Goal: Information Seeking & Learning: Learn about a topic

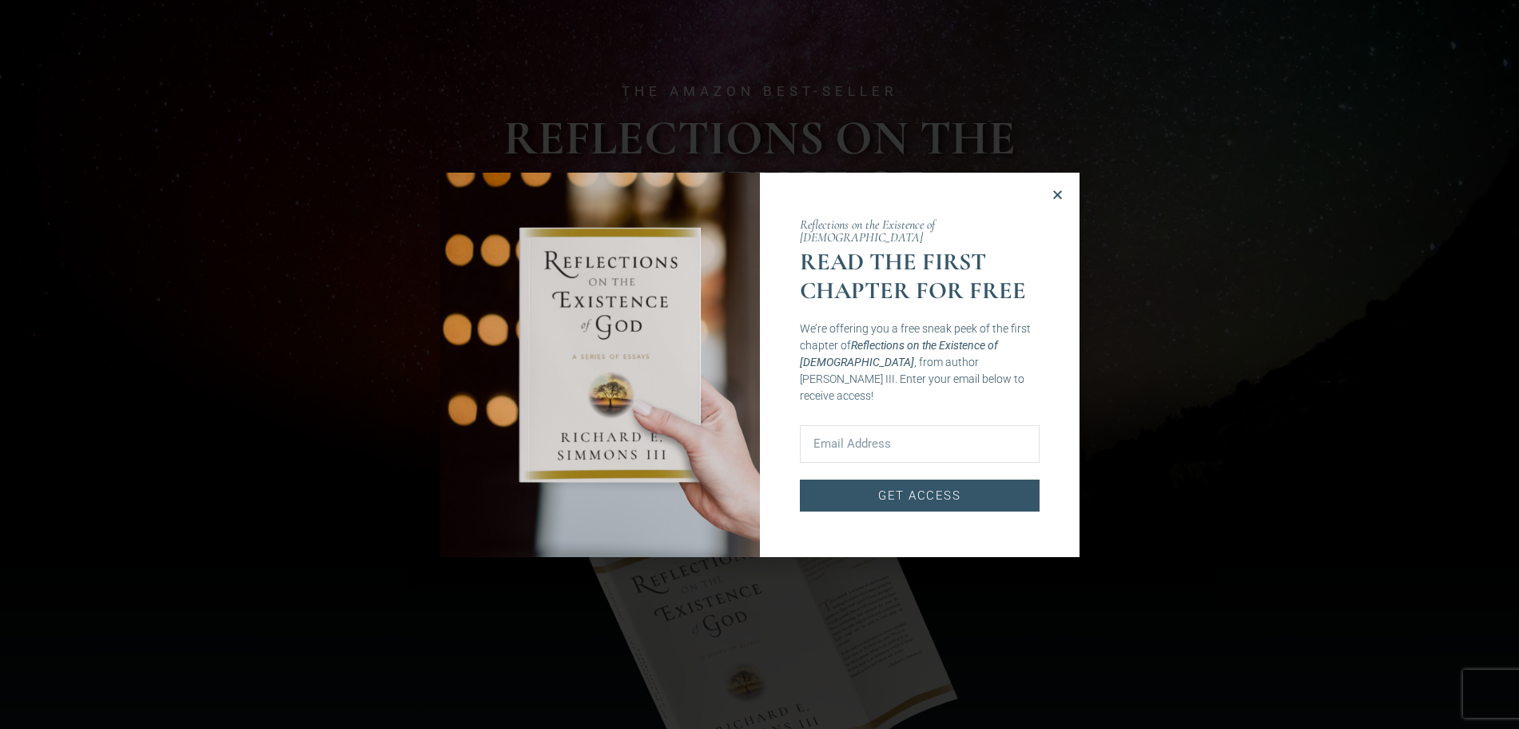
click at [1056, 191] on icon "Close" at bounding box center [1058, 195] width 12 height 12
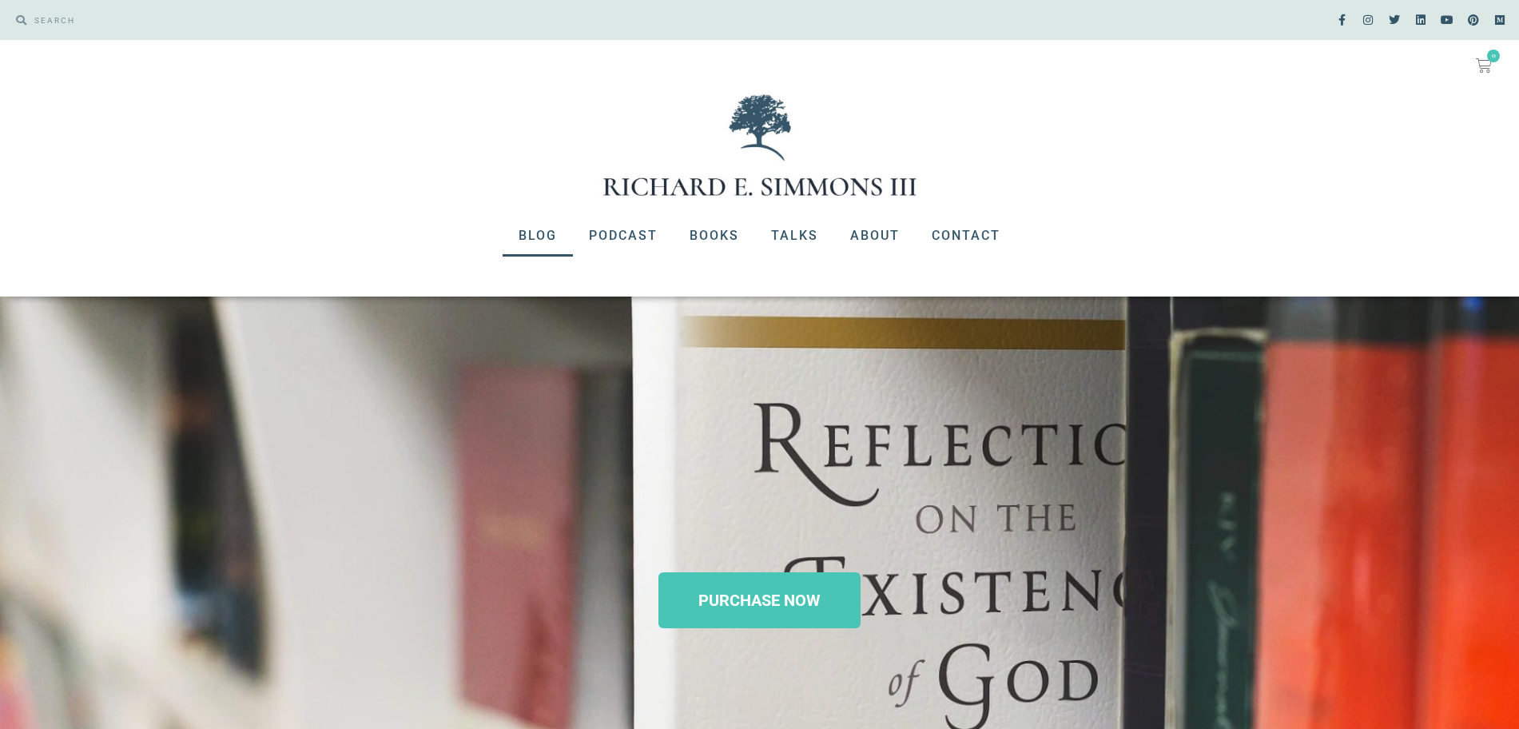
click at [549, 237] on link "Blog" at bounding box center [538, 236] width 70 height 42
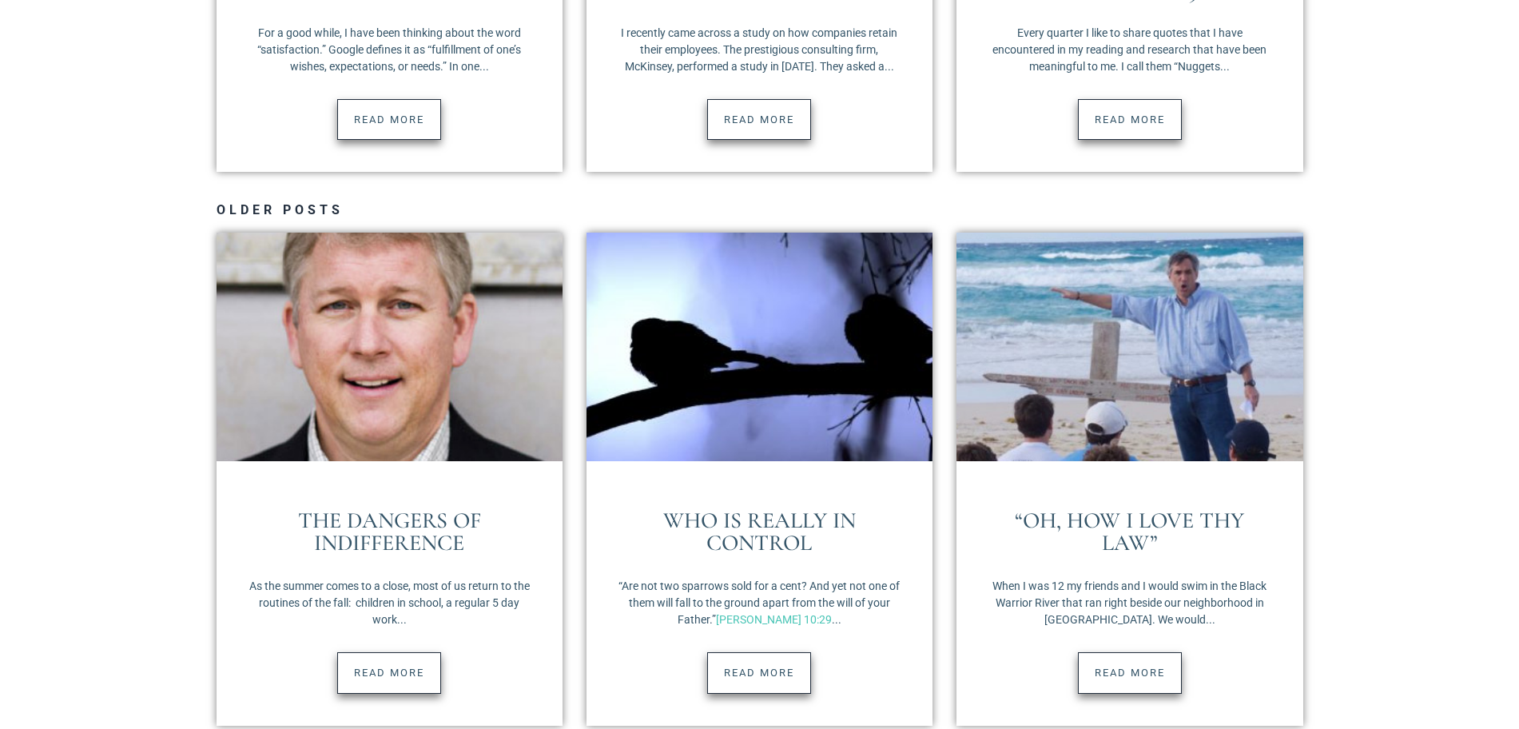
scroll to position [2348, 0]
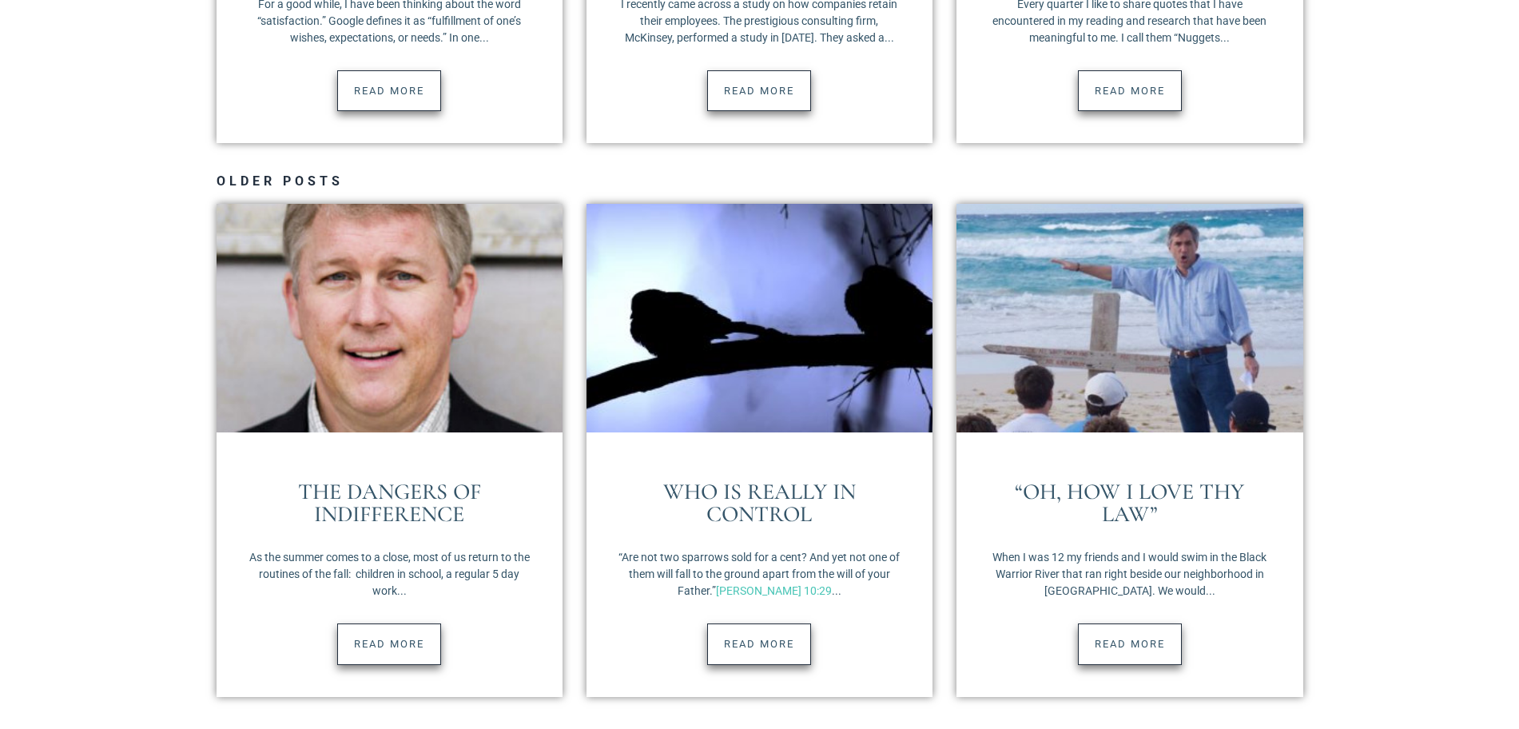
click at [1458, 539] on section "Older Posts The Dangers of Indifference As the summer comes to a close, most of…" at bounding box center [759, 452] width 1519 height 602
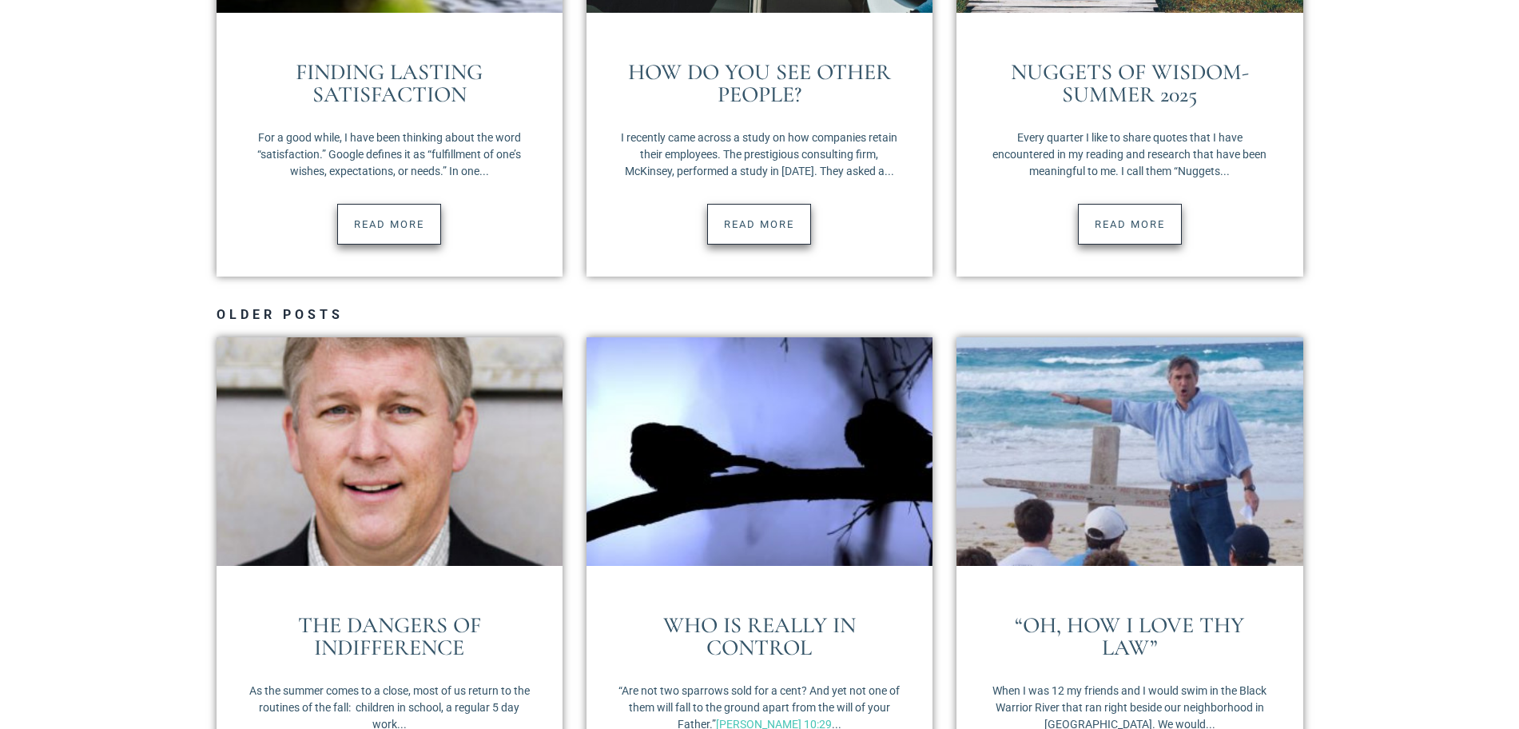
scroll to position [1882, 0]
